Goal: Task Accomplishment & Management: Manage account settings

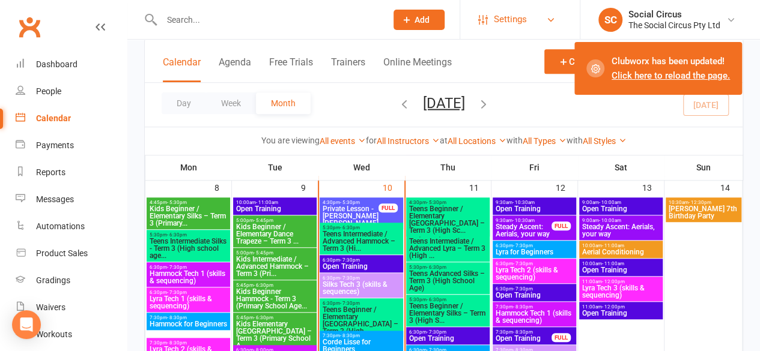
click at [502, 20] on span "Settings" at bounding box center [510, 19] width 33 height 27
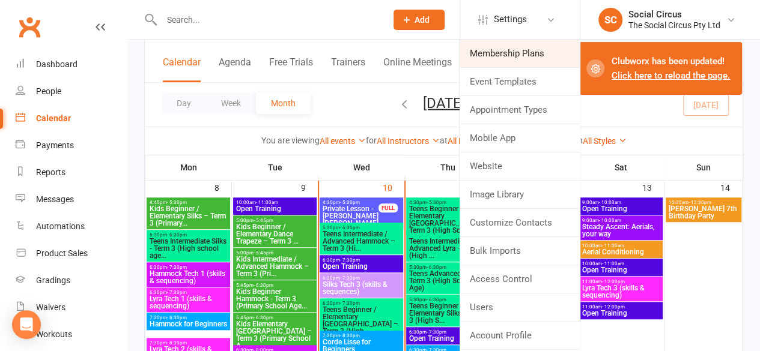
click at [501, 49] on link "Membership Plans" at bounding box center [520, 54] width 120 height 28
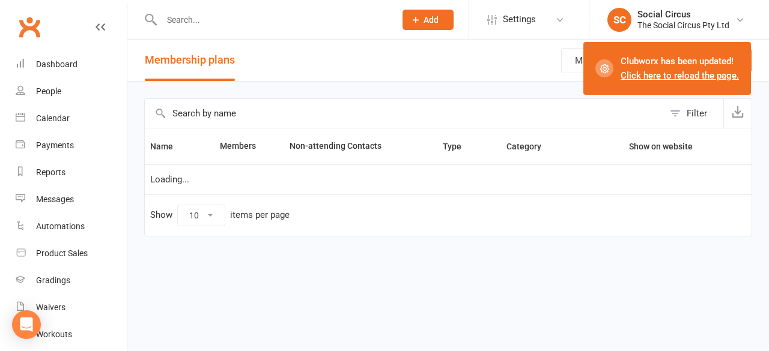
select select "50"
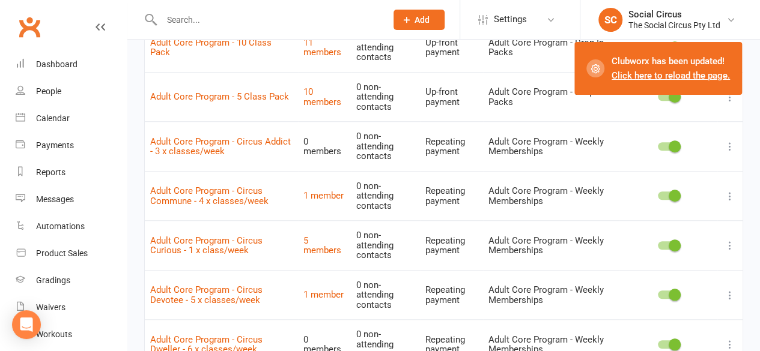
scroll to position [420, 0]
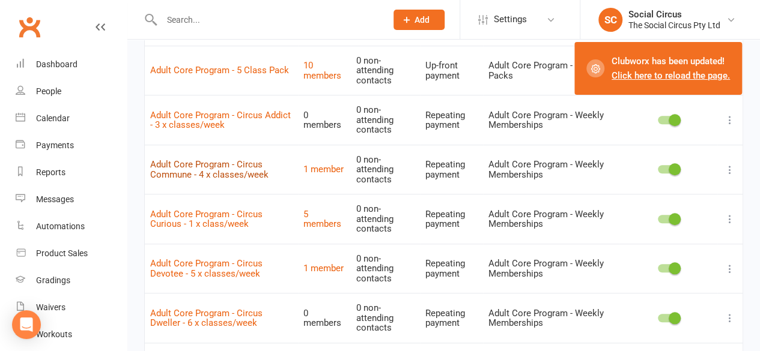
click at [246, 172] on link "Adult Core Program - Circus Commune - 4 x classes/week" at bounding box center [209, 169] width 118 height 21
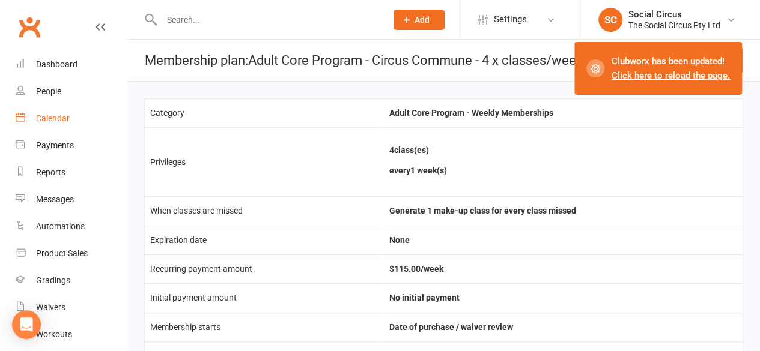
click at [57, 119] on div "Calendar" at bounding box center [53, 119] width 34 height 10
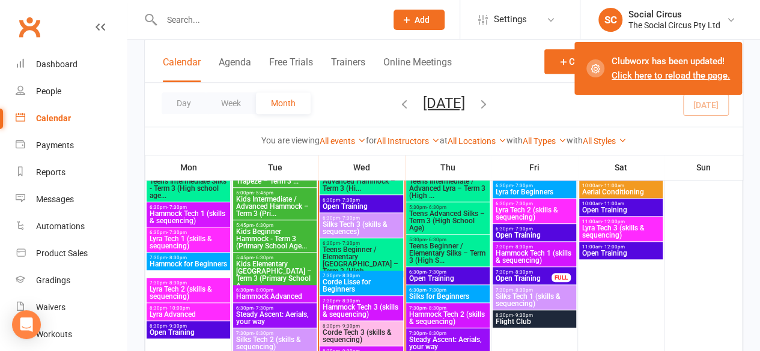
scroll to position [480, 0]
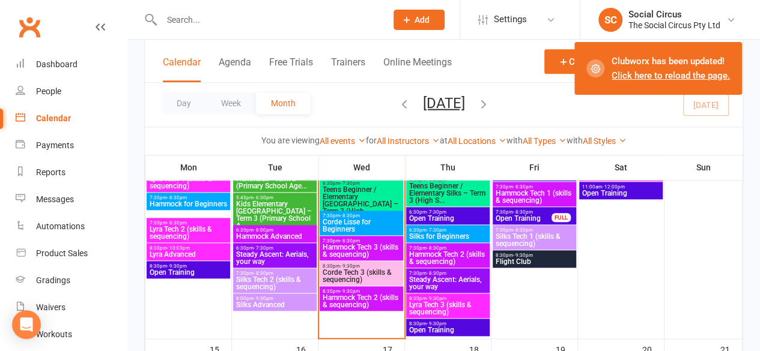
click at [335, 300] on span "Hammock Tech 2 (skills & sequencing)" at bounding box center [361, 301] width 79 height 14
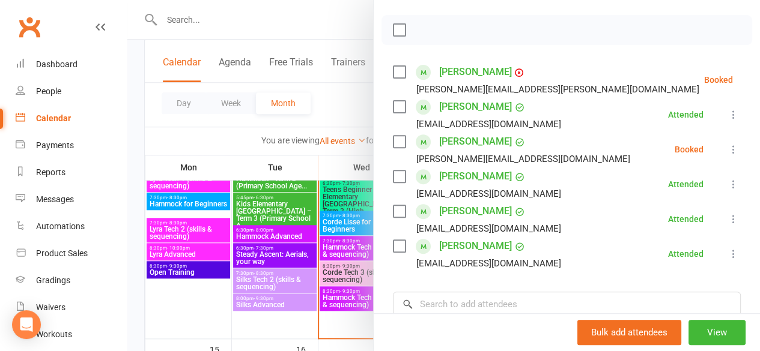
scroll to position [180, 0]
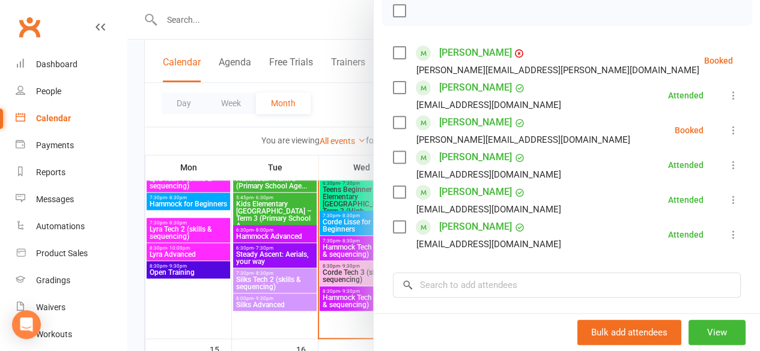
click at [483, 195] on link "[PERSON_NAME]" at bounding box center [475, 192] width 73 height 19
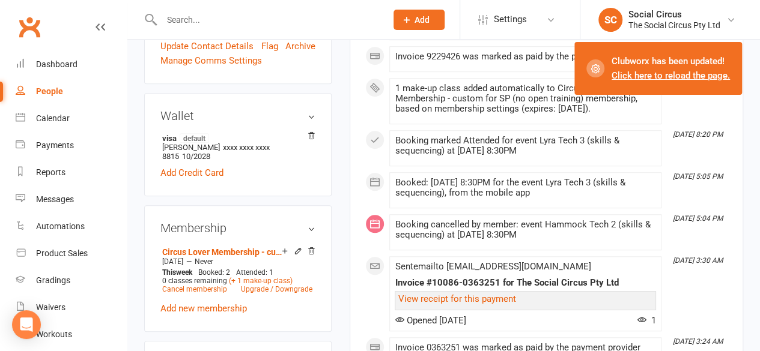
scroll to position [480, 0]
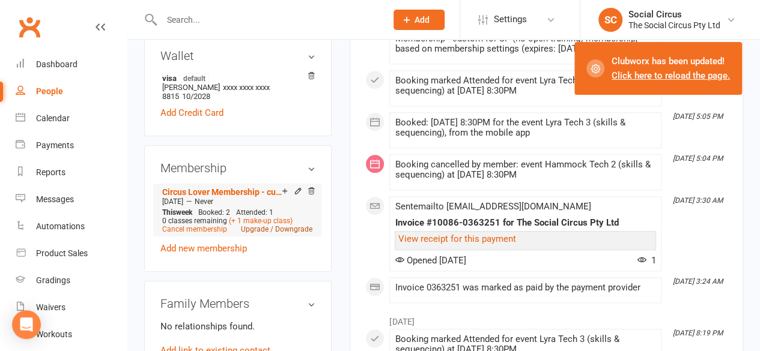
click at [270, 225] on link "Upgrade / Downgrade" at bounding box center [276, 229] width 71 height 8
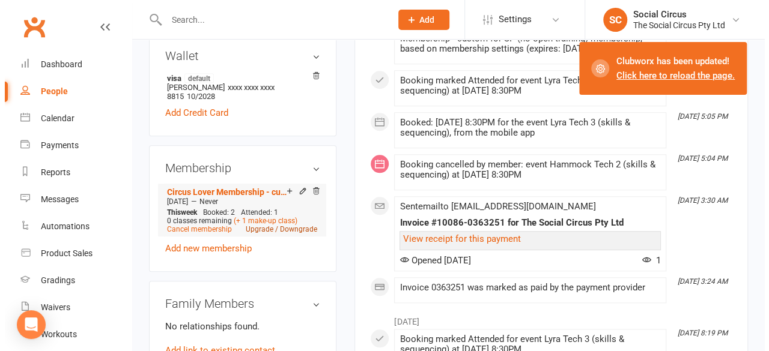
scroll to position [466, 0]
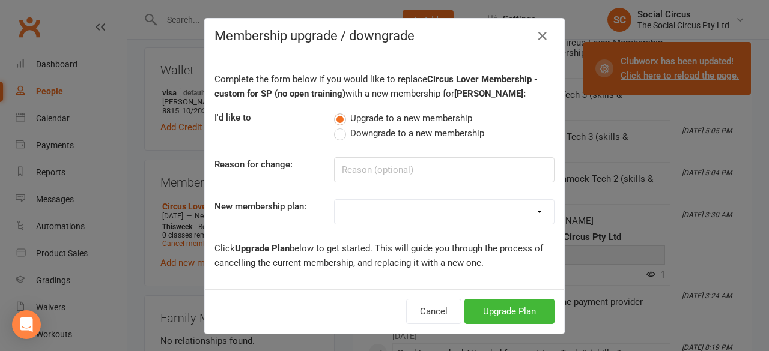
click at [338, 129] on label "Downgrade to a new membership" at bounding box center [409, 133] width 150 height 14
click at [338, 126] on input "Downgrade to a new membership" at bounding box center [338, 126] width 8 height 0
click at [399, 202] on select "Aerial Explorer 2-week Trial Membership Adult Beginner Program - Circus Curious…" at bounding box center [444, 212] width 219 height 24
select select "38"
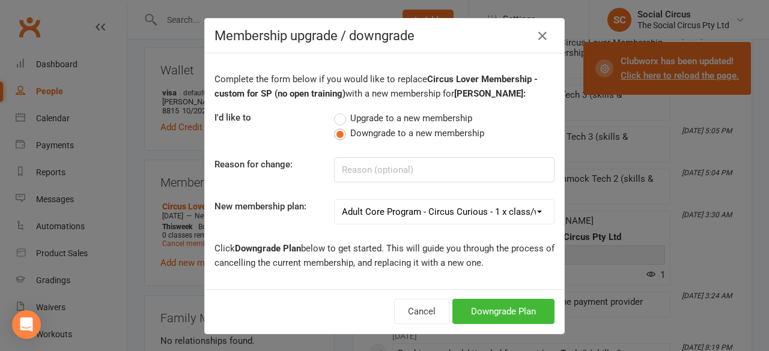
click at [335, 200] on select "Aerial Explorer 2-week Trial Membership Adult Beginner Program - Circus Curious…" at bounding box center [444, 212] width 219 height 24
click at [483, 312] on button "Downgrade Plan" at bounding box center [503, 311] width 102 height 25
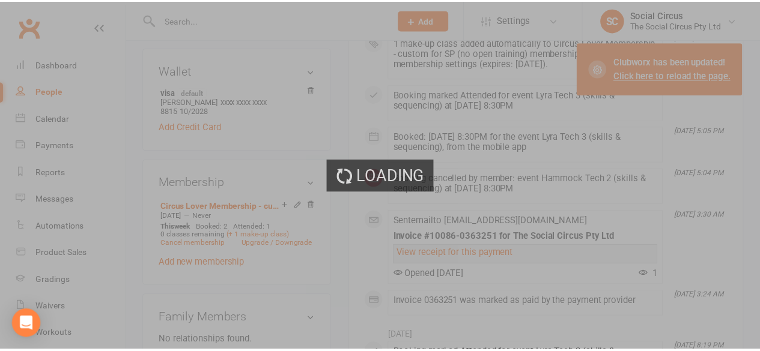
scroll to position [480, 0]
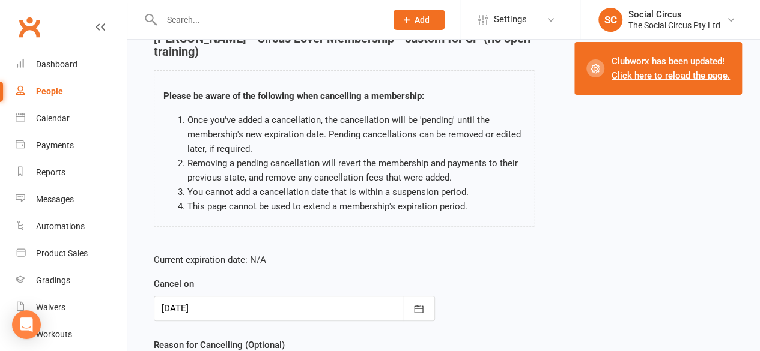
scroll to position [120, 0]
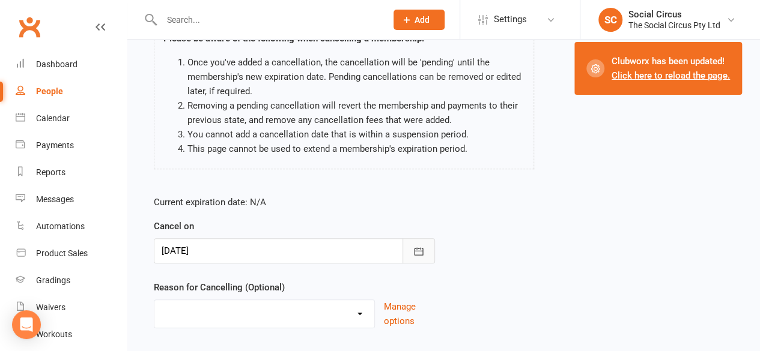
click at [418, 250] on icon "button" at bounding box center [418, 251] width 9 height 8
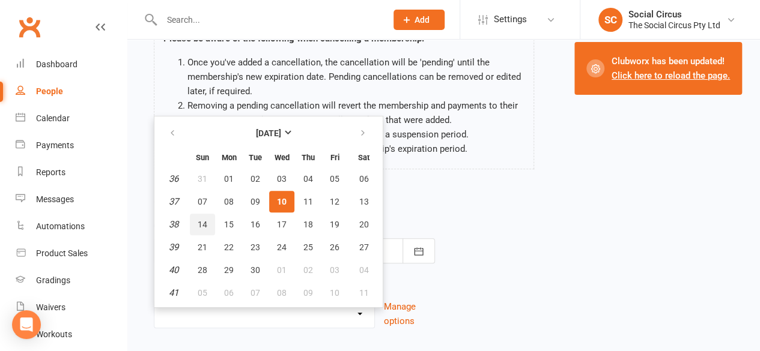
click at [198, 223] on span "14" at bounding box center [203, 225] width 10 height 10
type input "[DATE]"
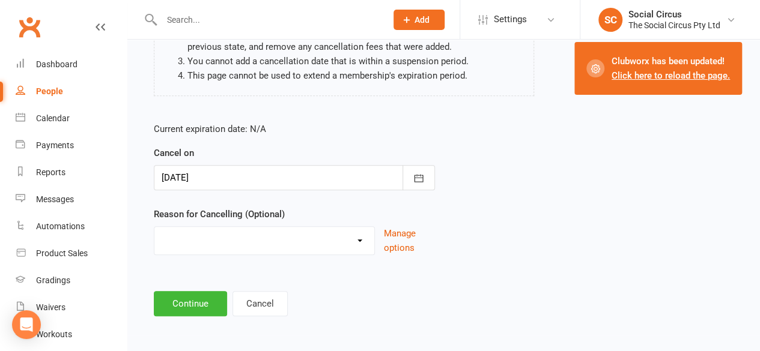
scroll to position [193, 0]
click at [202, 307] on button "Continue" at bounding box center [190, 303] width 73 height 25
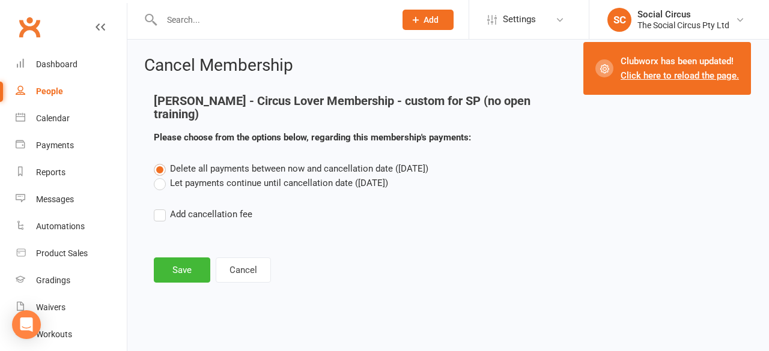
click at [157, 184] on label "Let payments continue until cancellation date ([DATE])" at bounding box center [271, 183] width 234 height 14
click at [157, 176] on input "Let payments continue until cancellation date ([DATE])" at bounding box center [158, 176] width 8 height 0
click at [184, 268] on button "Save" at bounding box center [182, 270] width 56 height 25
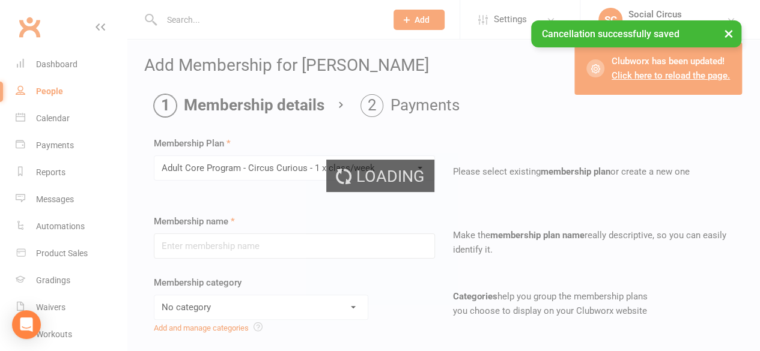
type input "Adult Core Program - Circus Curious - 1 x class/week"
select select "3"
type input "0"
select select "1"
type input "1"
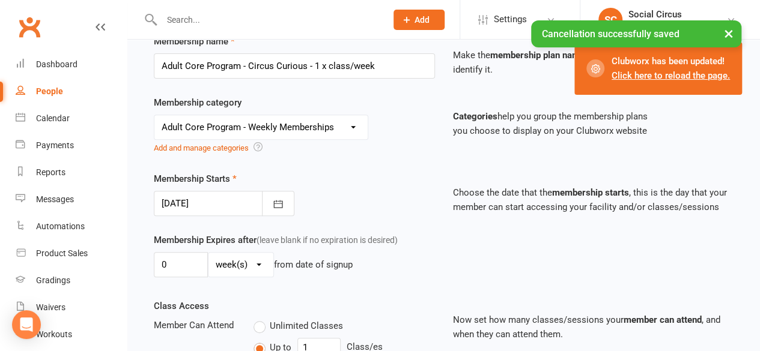
scroll to position [240, 0]
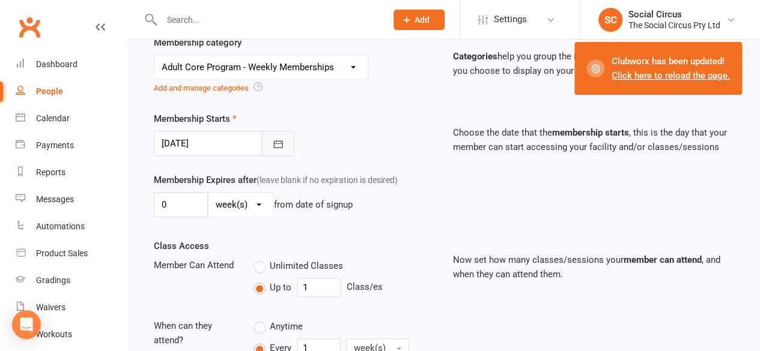
click at [279, 139] on icon "button" at bounding box center [278, 144] width 12 height 12
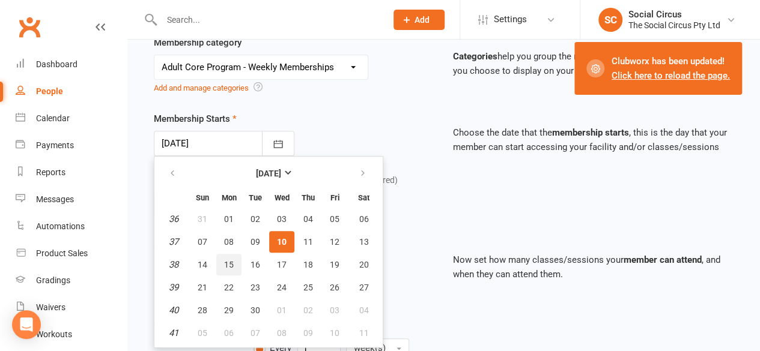
click at [224, 265] on span "15" at bounding box center [229, 265] width 10 height 10
type input "[DATE]"
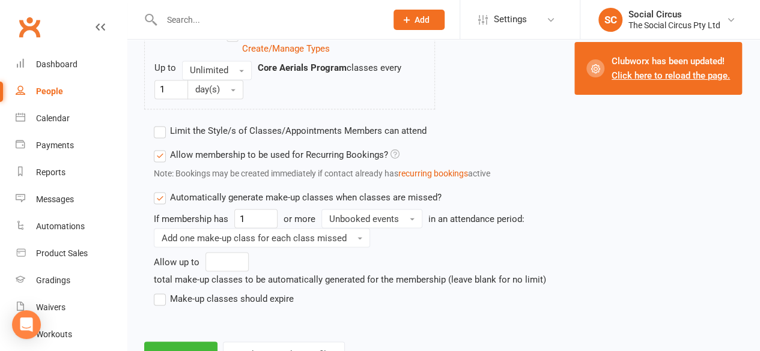
scroll to position [1006, 0]
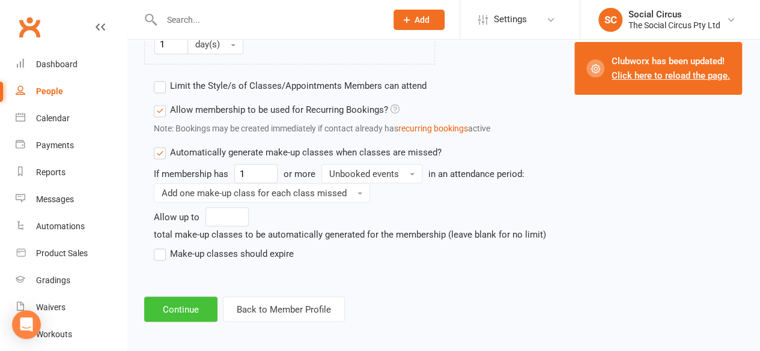
click at [198, 301] on button "Continue" at bounding box center [180, 309] width 73 height 25
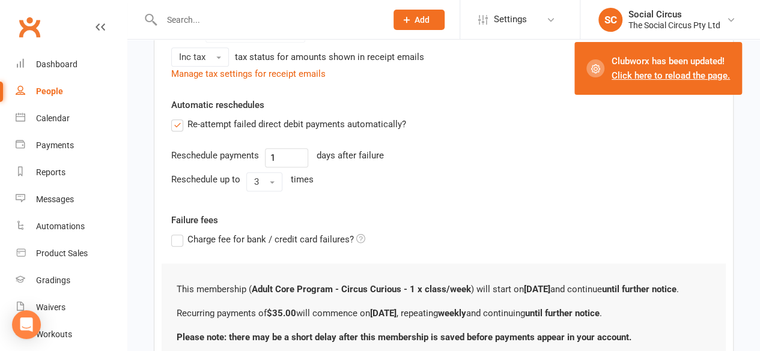
scroll to position [532, 0]
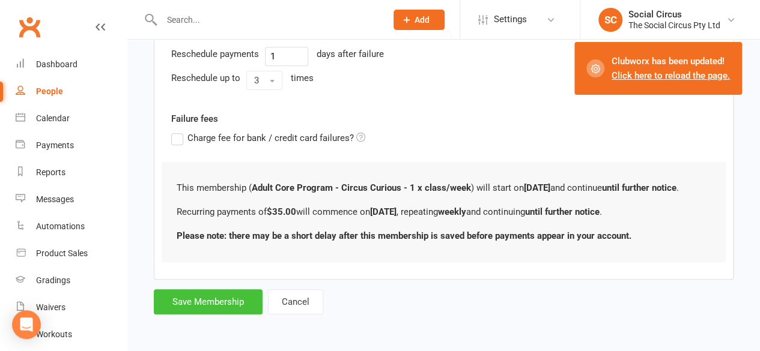
click at [237, 299] on button "Save Membership" at bounding box center [208, 301] width 109 height 25
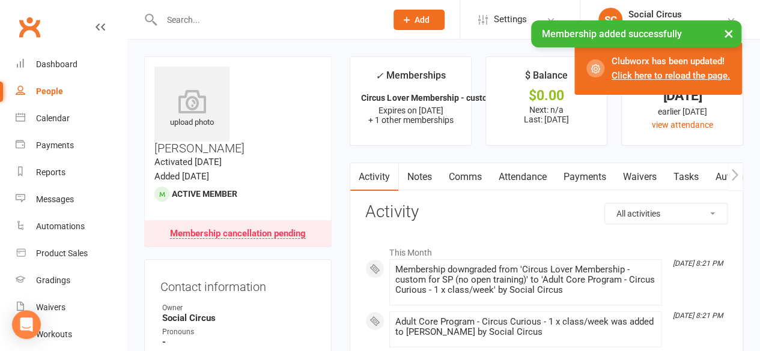
click at [651, 77] on link "Click here to reload the page." at bounding box center [670, 75] width 118 height 11
